Goal: Information Seeking & Learning: Learn about a topic

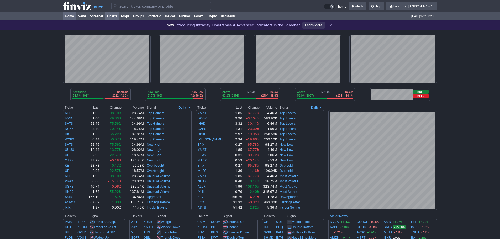
click at [111, 19] on link "Charts" at bounding box center [112, 16] width 14 height 8
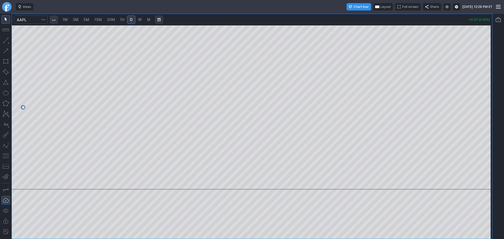
click at [402, 5] on span "Full screen" at bounding box center [410, 6] width 16 height 5
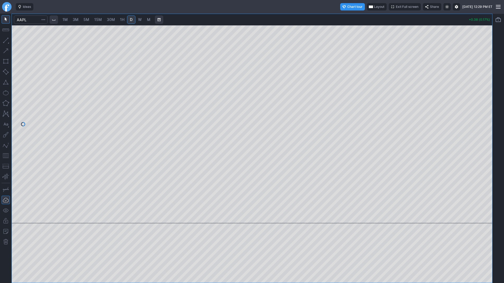
click at [396, 7] on span "Exit Full screen" at bounding box center [407, 6] width 23 height 5
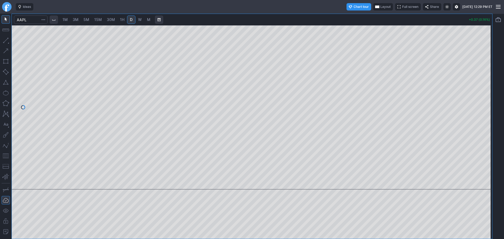
click at [380, 6] on span "Layout" at bounding box center [385, 6] width 10 height 5
click at [359, 16] on button "Layout" at bounding box center [359, 16] width 7 height 7
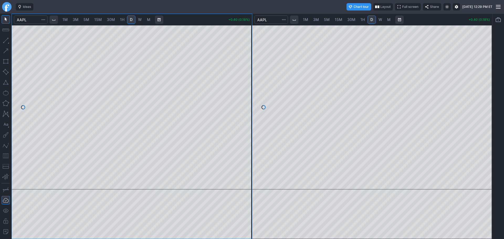
click at [373, 7] on button "Layout" at bounding box center [383, 6] width 20 height 7
click at [383, 18] on button "Layout" at bounding box center [381, 16] width 7 height 7
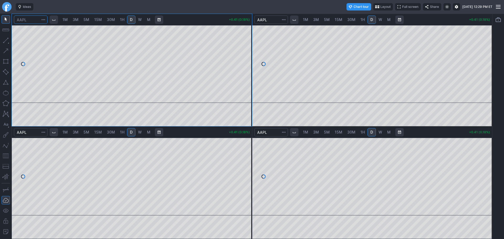
click at [23, 19] on input "Search" at bounding box center [31, 19] width 34 height 8
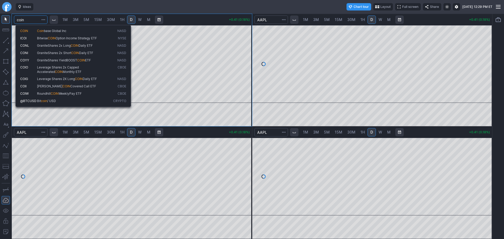
type input "coin"
click at [35, 29] on span "COIN" at bounding box center [28, 31] width 17 height 4
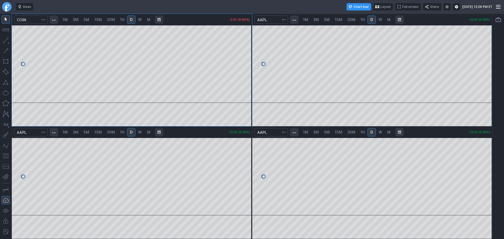
click at [86, 23] on link "5M" at bounding box center [86, 19] width 10 height 8
click at [274, 22] on input "Search" at bounding box center [271, 19] width 34 height 8
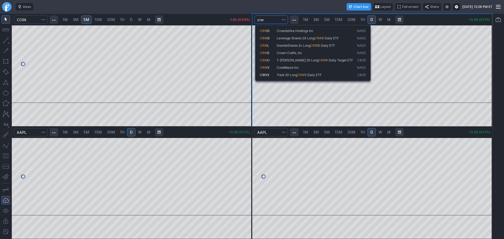
type input "crw"
click at [288, 66] on span "CoreWeave Inc" at bounding box center [287, 68] width 22 height 4
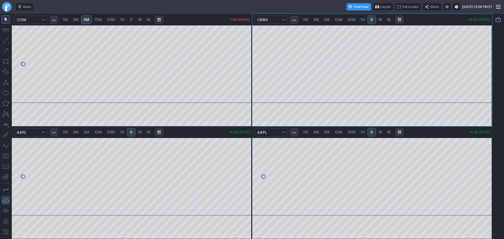
click at [324, 20] on span "5M" at bounding box center [327, 19] width 6 height 4
click at [270, 134] on input "Search" at bounding box center [271, 132] width 34 height 8
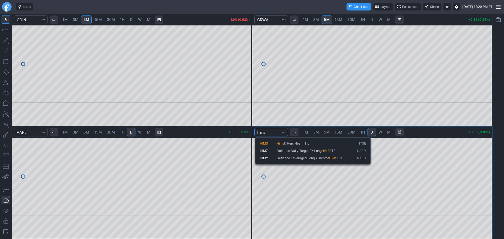
type input "hims"
click at [275, 141] on span "HIMS" at bounding box center [268, 143] width 17 height 4
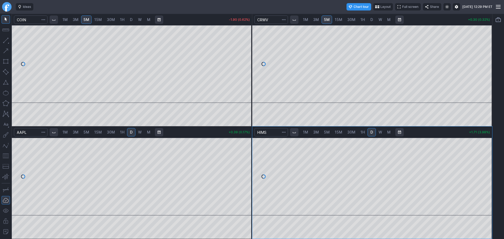
click at [327, 135] on link "5M" at bounding box center [326, 132] width 10 height 8
click at [22, 134] on input "Search" at bounding box center [31, 132] width 34 height 8
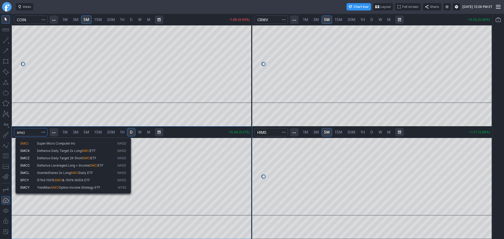
type input "smci"
click at [30, 142] on span "SMCI" at bounding box center [28, 143] width 17 height 4
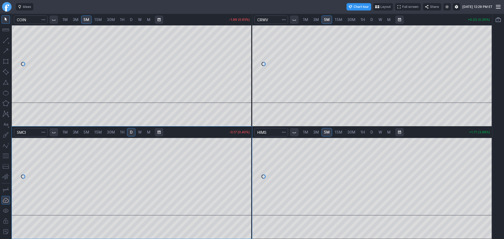
click at [88, 132] on span "5M" at bounding box center [86, 132] width 6 height 4
click at [6, 7] on link "Finviz.com" at bounding box center [6, 6] width 9 height 9
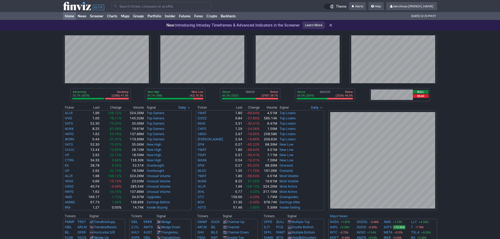
click at [136, 4] on input "Search" at bounding box center [161, 6] width 100 height 8
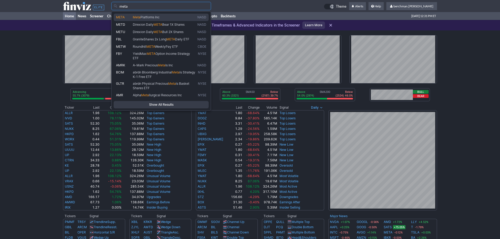
click at [140, 16] on span "Platforms Inc" at bounding box center [149, 17] width 19 height 4
type input "META"
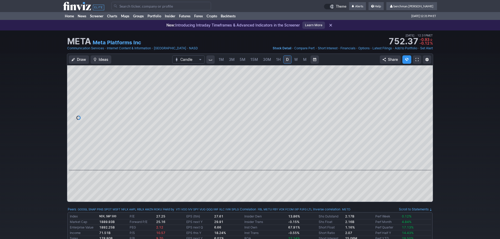
click at [233, 59] on span "3M" at bounding box center [232, 59] width 6 height 4
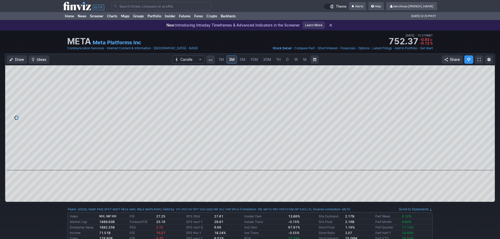
click at [242, 59] on span "5M" at bounding box center [242, 59] width 6 height 4
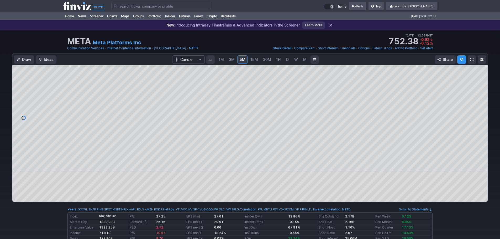
click at [126, 9] on input "Search" at bounding box center [161, 6] width 100 height 8
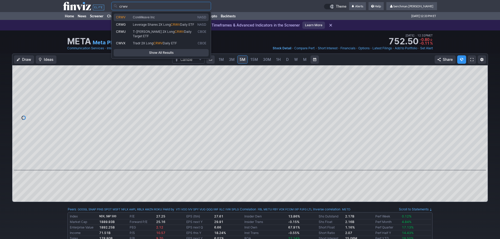
click at [128, 15] on span "CRWV" at bounding box center [124, 17] width 17 height 4
type input "CRWV"
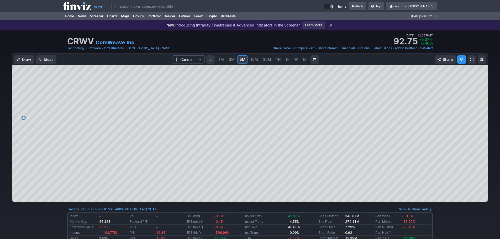
click at [286, 59] on span "D" at bounding box center [287, 59] width 3 height 4
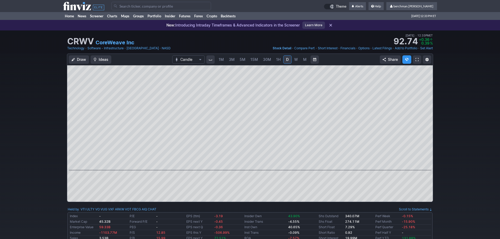
click at [127, 7] on input "Search" at bounding box center [161, 6] width 100 height 8
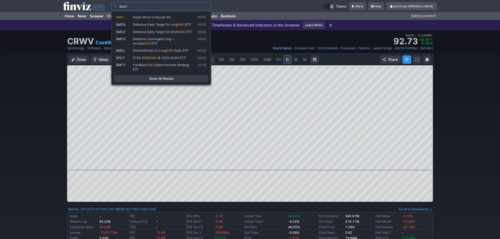
click at [137, 17] on span "Super Micro Computer Inc" at bounding box center [152, 17] width 38 height 4
type input "SMCI"
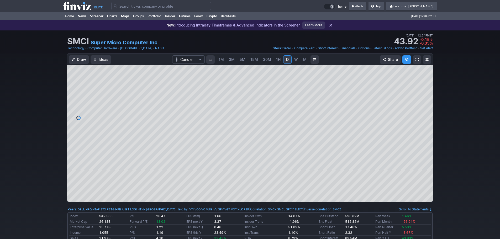
click at [135, 7] on input "Search" at bounding box center [161, 6] width 100 height 8
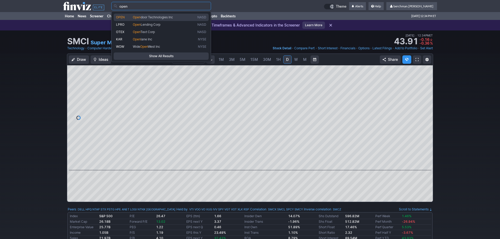
click at [138, 18] on span "Open" at bounding box center [137, 17] width 8 height 4
type input "OPEN"
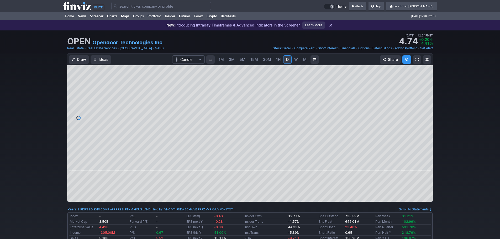
click at [242, 59] on span "5M" at bounding box center [242, 59] width 6 height 4
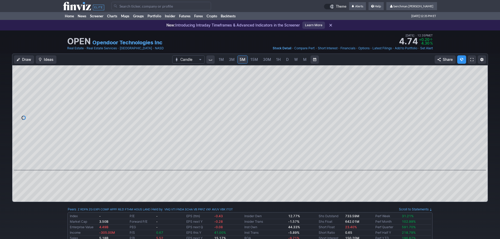
click at [126, 8] on input "Search" at bounding box center [161, 6] width 100 height 8
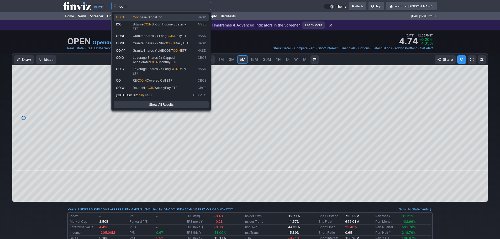
click at [129, 19] on span "COIN" at bounding box center [124, 17] width 17 height 4
type input "COIN"
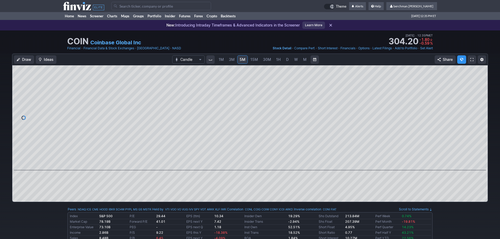
click at [166, 5] on input "Search" at bounding box center [161, 6] width 100 height 8
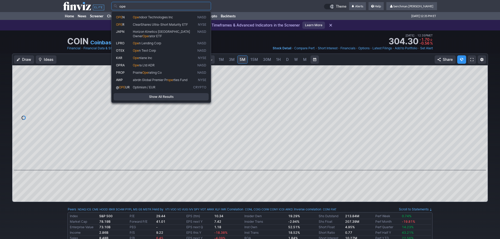
click at [164, 16] on span "ndoor Technologies Inc" at bounding box center [156, 17] width 34 height 4
type input "OPEN"
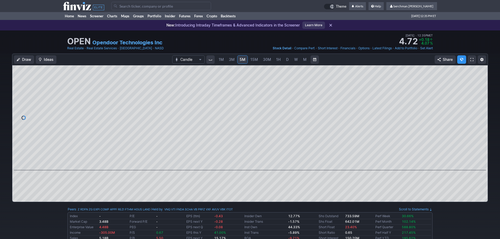
click at [286, 61] on span "D" at bounding box center [287, 59] width 3 height 4
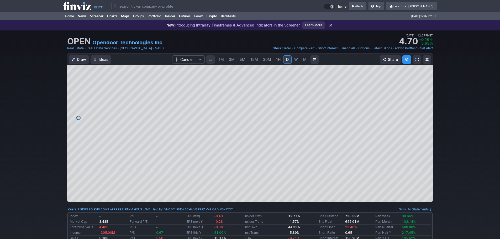
click at [135, 7] on input "Search" at bounding box center [161, 6] width 100 height 8
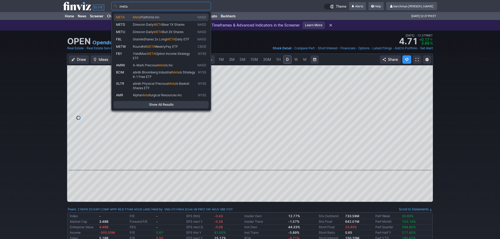
click at [139, 17] on span "Meta" at bounding box center [137, 17] width 8 height 4
type input "META"
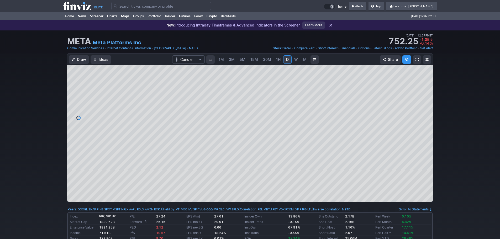
click at [245, 60] on link "5M" at bounding box center [242, 59] width 10 height 8
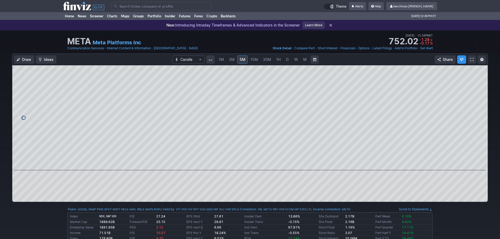
click at [132, 7] on input "Search" at bounding box center [161, 6] width 100 height 8
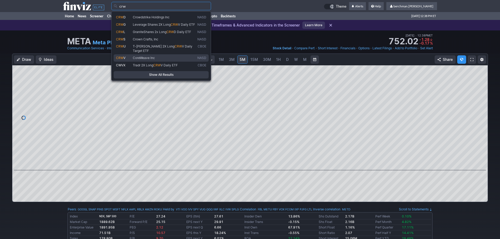
click at [148, 57] on span "CoreWeave Inc" at bounding box center [144, 58] width 22 height 4
type input "CRWV"
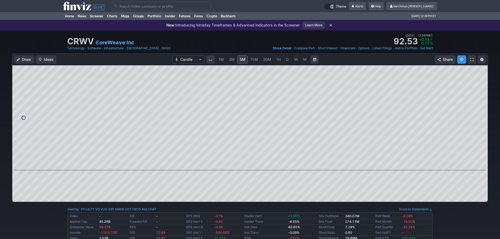
click at [122, 3] on input "Search" at bounding box center [161, 6] width 100 height 8
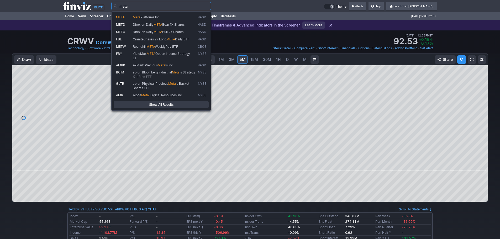
click at [128, 18] on span "META" at bounding box center [124, 17] width 17 height 4
type input "META"
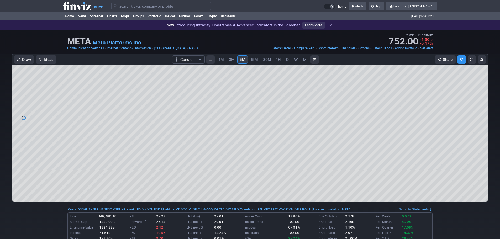
click at [292, 63] on link "W" at bounding box center [296, 59] width 8 height 8
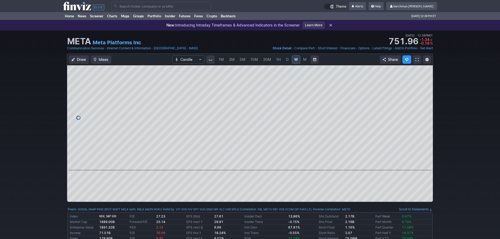
click at [285, 60] on span "D" at bounding box center [287, 59] width 4 height 5
click at [246, 60] on link "5M" at bounding box center [242, 59] width 10 height 8
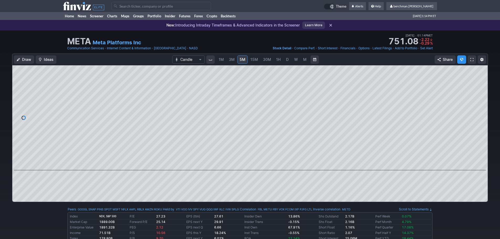
click at [128, 6] on input "Search" at bounding box center [161, 6] width 100 height 8
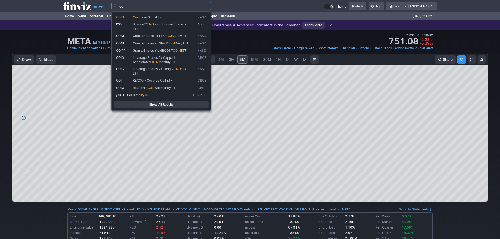
click at [148, 15] on span "Coin base Global Inc" at bounding box center [162, 17] width 60 height 4
type input "COIN"
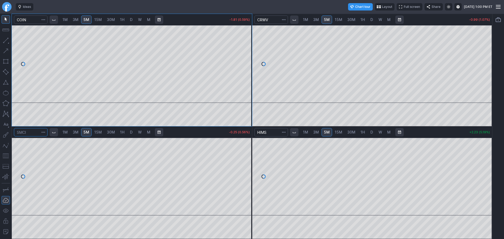
click at [35, 134] on input "Search" at bounding box center [31, 132] width 34 height 8
click at [33, 132] on input "Search" at bounding box center [31, 132] width 34 height 8
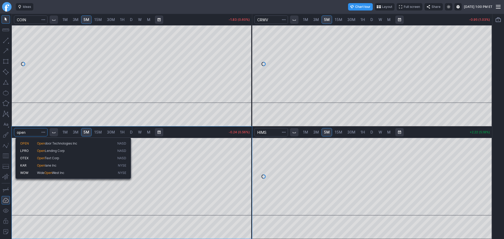
type input "open"
click at [31, 140] on button "OPEN Open door Technologies Inc NASD" at bounding box center [73, 143] width 111 height 7
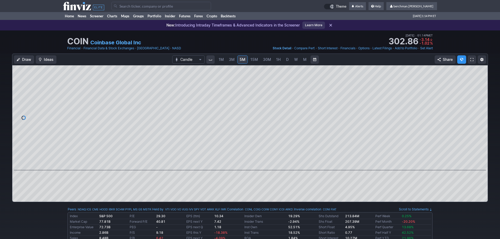
click at [284, 61] on link "D" at bounding box center [287, 59] width 8 height 8
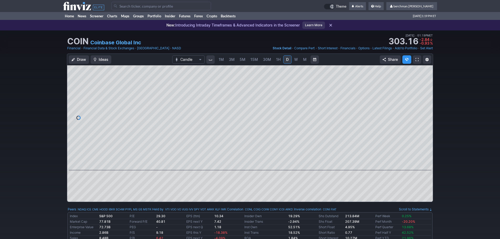
click at [243, 60] on span "5M" at bounding box center [242, 59] width 6 height 4
click at [242, 60] on span "5M" at bounding box center [242, 59] width 6 height 5
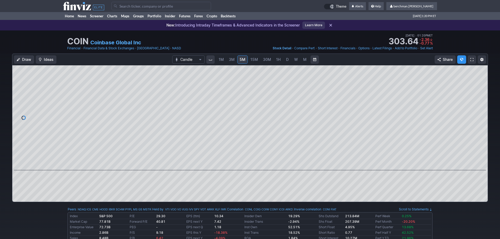
click at [136, 1] on td at bounding box center [217, 6] width 212 height 12
click at [136, 7] on input "Search" at bounding box center [161, 6] width 100 height 8
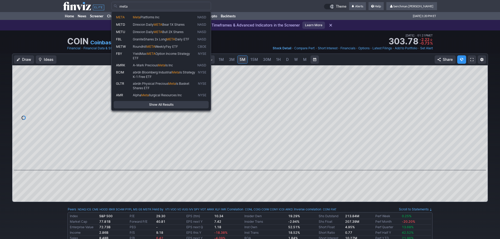
click at [136, 13] on div "META Meta Platforms Inc NASD METD Direxion Daily META Bear 1X Shares NASD METU …" at bounding box center [161, 60] width 100 height 99
click at [136, 16] on span "Meta" at bounding box center [137, 17] width 8 height 4
type input "META"
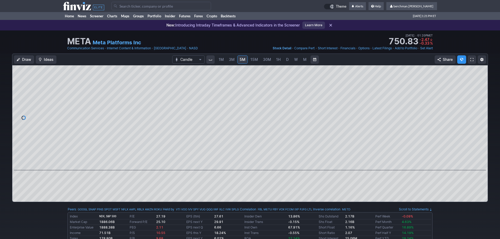
click at [287, 59] on span "D" at bounding box center [287, 59] width 3 height 4
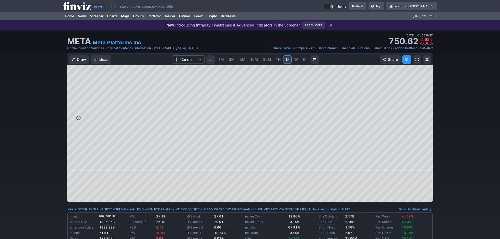
click at [145, 8] on input "Search" at bounding box center [161, 6] width 100 height 8
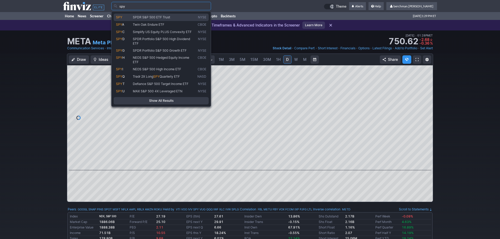
click at [187, 18] on span "SPDR S&P 500 ETF Trust" at bounding box center [164, 17] width 65 height 4
type input "SPY"
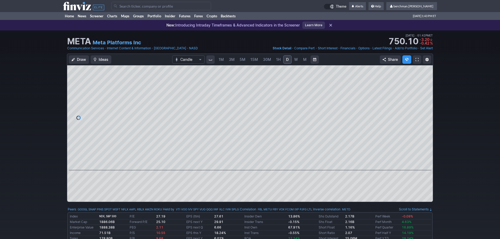
click at [239, 60] on span "5M" at bounding box center [242, 59] width 6 height 4
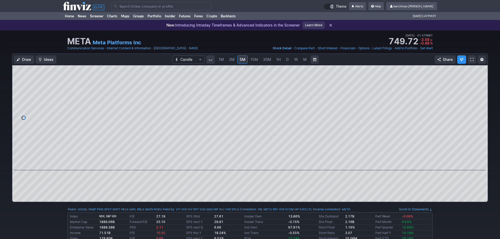
click at [164, 9] on input "Search" at bounding box center [161, 6] width 100 height 8
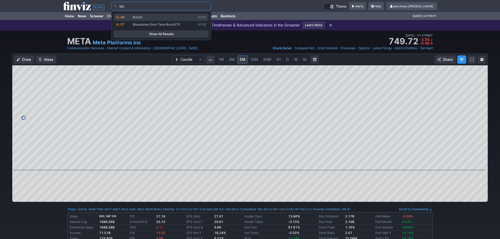
click at [161, 19] on span "Bullish" at bounding box center [164, 17] width 65 height 4
type input "BLSH"
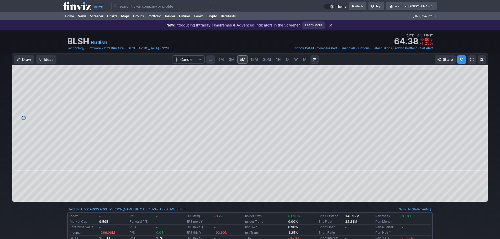
click at [284, 62] on link "D" at bounding box center [287, 59] width 8 height 8
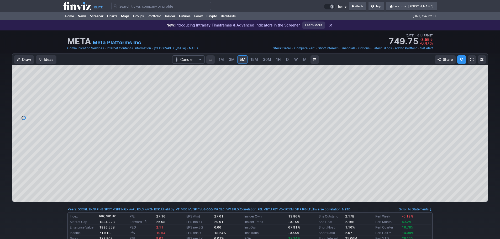
click at [289, 60] on link "D" at bounding box center [287, 59] width 8 height 8
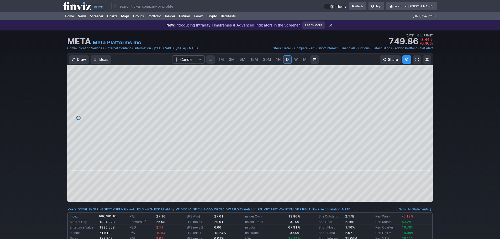
click at [243, 61] on span "5M" at bounding box center [242, 59] width 6 height 4
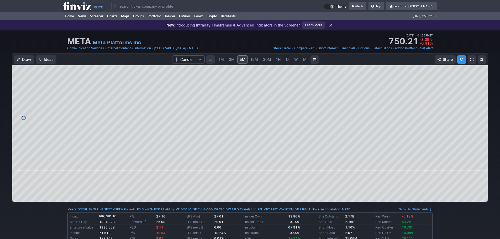
click at [164, 6] on input "Search" at bounding box center [161, 6] width 100 height 8
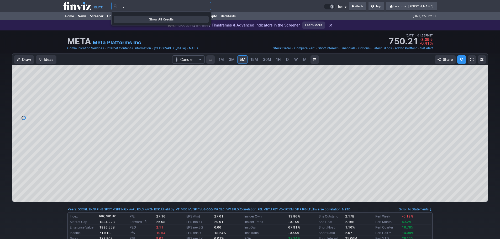
type input "m"
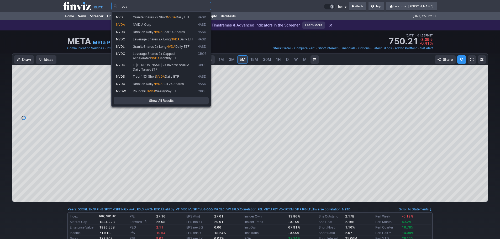
type input "nvda"
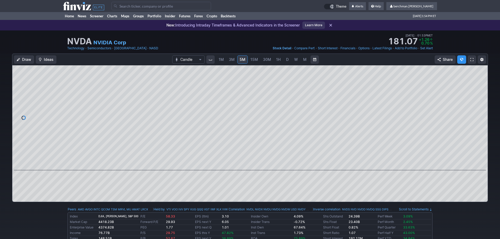
click at [290, 59] on link "D" at bounding box center [287, 59] width 8 height 8
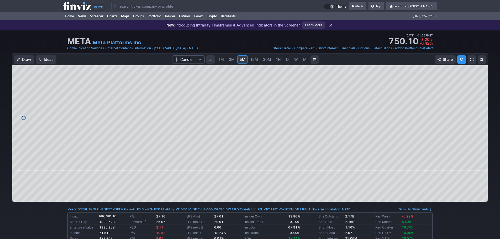
click at [285, 60] on span "D" at bounding box center [287, 59] width 4 height 5
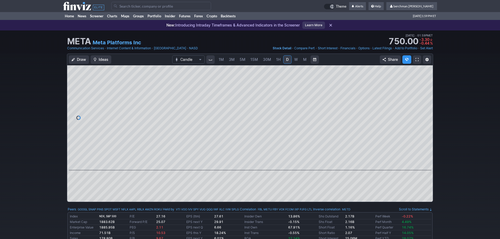
click at [241, 63] on link "5M" at bounding box center [242, 59] width 10 height 8
